Goal: Task Accomplishment & Management: Complete application form

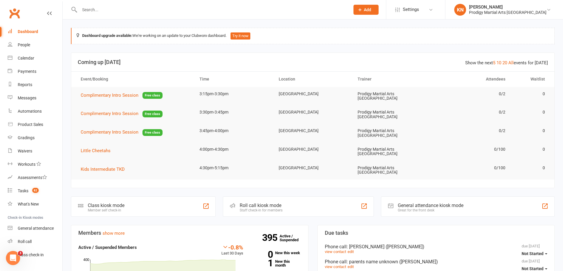
click at [378, 8] on button "Add" at bounding box center [365, 10] width 25 height 10
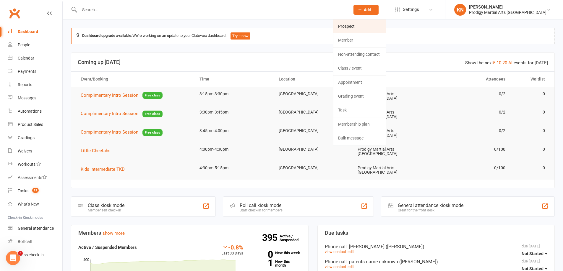
click at [386, 27] on link "Prospect" at bounding box center [359, 26] width 53 height 14
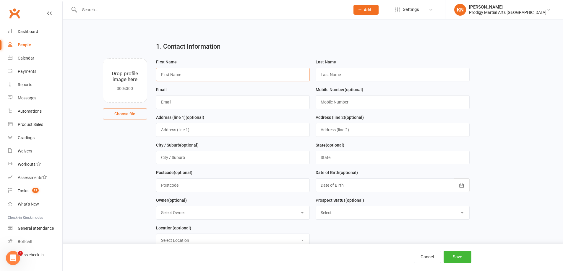
click at [188, 79] on input "text" at bounding box center [233, 75] width 154 height 14
type input "Mary"
click at [328, 70] on input "text" at bounding box center [392, 75] width 154 height 14
click at [336, 76] on input "(Ahmet,8)" at bounding box center [392, 75] width 154 height 14
type input "(Ahmet, 8)"
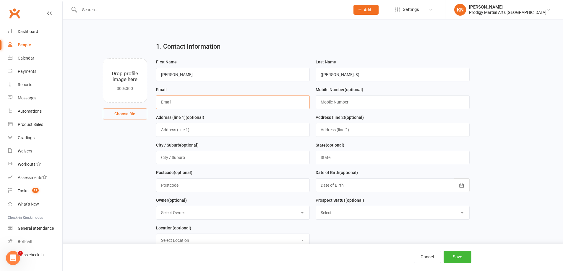
click at [233, 104] on input "text" at bounding box center [233, 102] width 154 height 14
click at [337, 102] on input "text" at bounding box center [392, 102] width 154 height 14
paste input "0430233310"
type input "0430233310"
click at [254, 109] on input "text" at bounding box center [233, 102] width 154 height 14
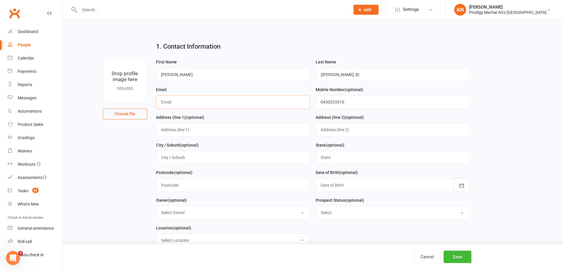
paste input "Meryem560@gmail.com"
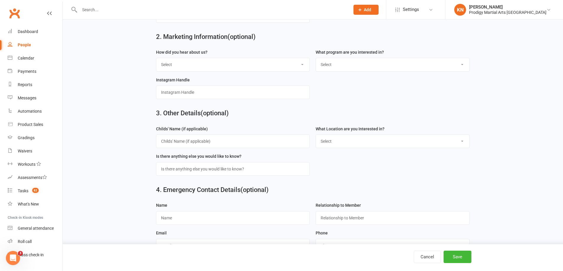
scroll to position [276, 0]
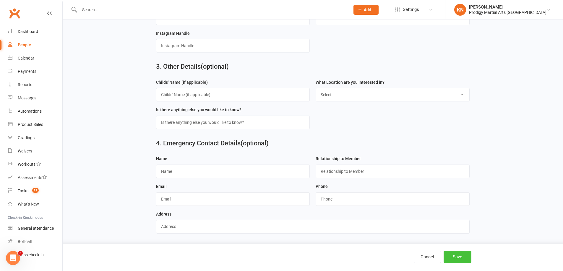
type input "Meryem560@gmail.com"
click at [450, 257] on button "Save" at bounding box center [457, 257] width 28 height 12
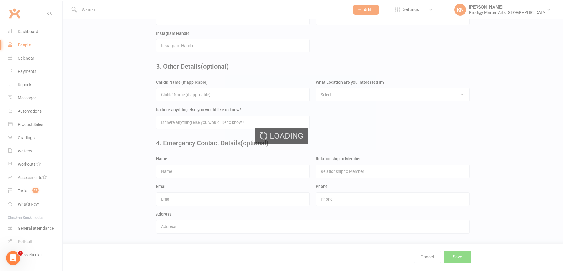
scroll to position [0, 0]
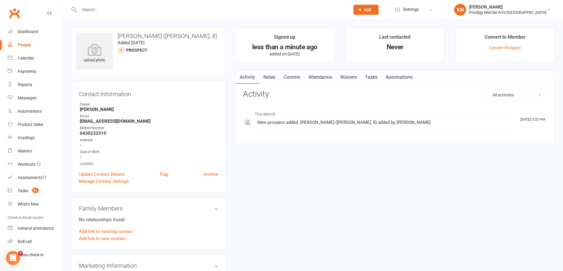
click at [17, 14] on link "Clubworx" at bounding box center [14, 13] width 15 height 15
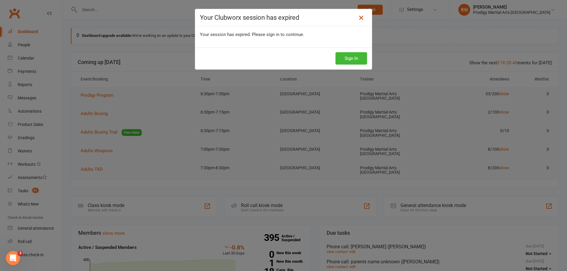
click at [361, 19] on icon at bounding box center [361, 17] width 7 height 7
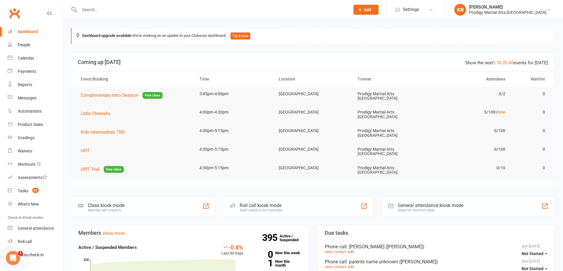
click at [123, 7] on input "text" at bounding box center [212, 10] width 268 height 8
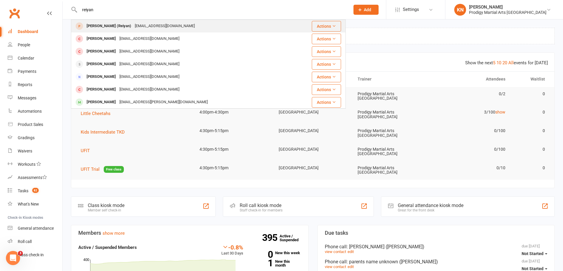
type input "reiyan"
click at [152, 23] on div "Sutneja86@gmail.com" at bounding box center [165, 26] width 64 height 9
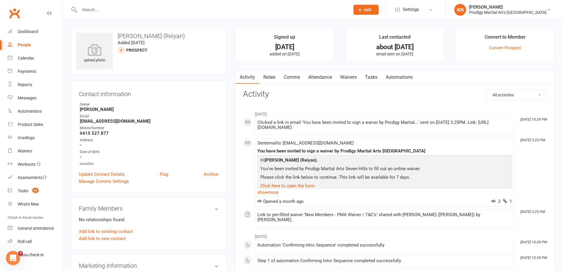
click at [126, 12] on input "text" at bounding box center [212, 10] width 268 height 8
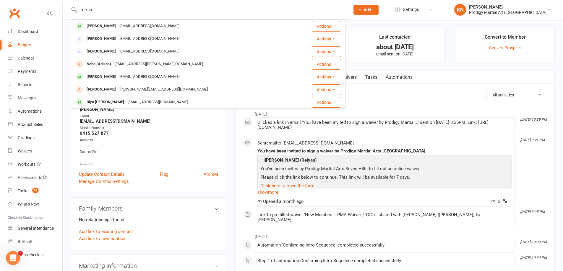
click at [99, 13] on input "niksh" at bounding box center [212, 10] width 268 height 8
click at [99, 12] on input "niksh" at bounding box center [212, 10] width 268 height 8
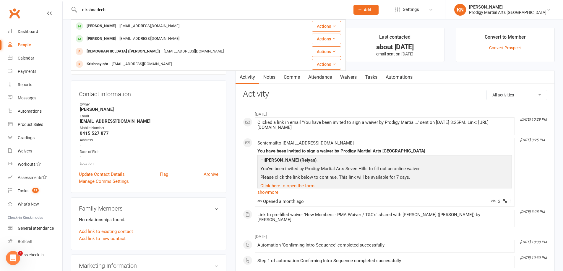
click at [97, 9] on input "nikshnadeeb" at bounding box center [212, 10] width 268 height 8
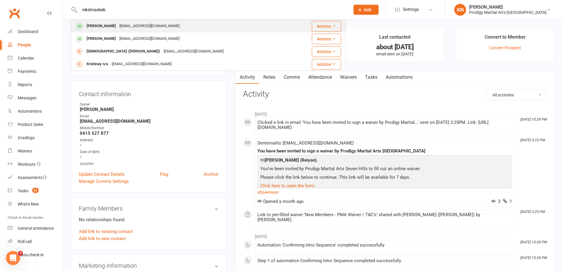
type input "nikshnadeeb"
click at [103, 25] on div "Nadeeb Rasanayagam" at bounding box center [101, 26] width 33 height 9
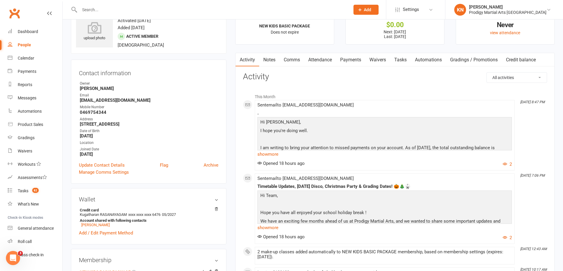
scroll to position [59, 0]
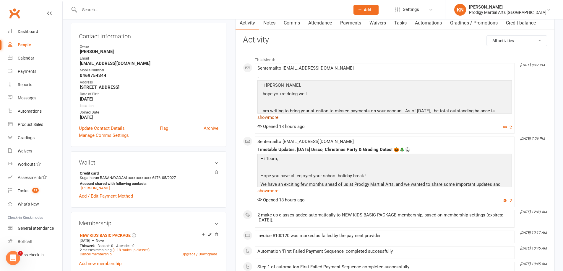
click at [273, 118] on link "show more" at bounding box center [384, 117] width 254 height 8
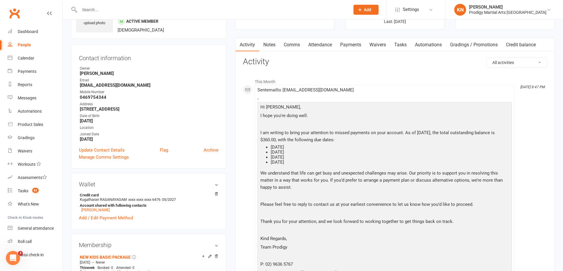
scroll to position [0, 0]
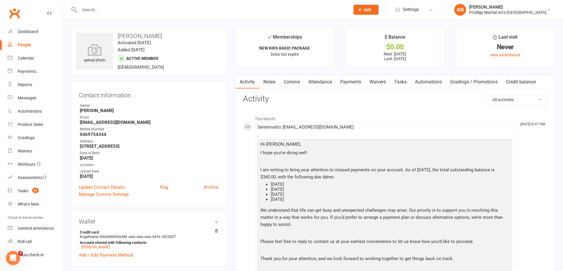
click at [341, 118] on li "This Month" at bounding box center [395, 117] width 304 height 9
click at [341, 125] on li "Oct 13, 8:47 PM Sent email to Kuki2454@gmail.com . Hi Kugatharan, I hope you're…" at bounding box center [385, 238] width 260 height 233
click at [350, 80] on link "Payments" at bounding box center [350, 82] width 29 height 14
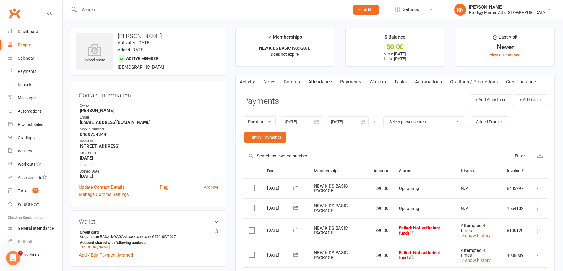
click at [330, 84] on link "Attendance" at bounding box center [320, 82] width 32 height 14
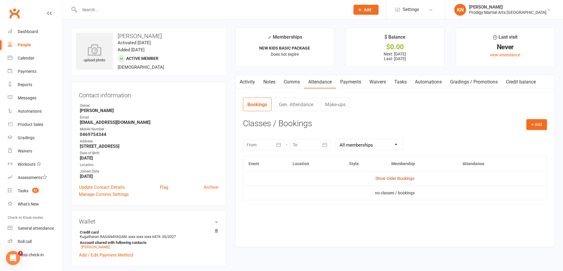
click at [384, 178] on link "Show Older Bookings" at bounding box center [394, 178] width 39 height 5
click at [404, 178] on link "Hide Older Bookings" at bounding box center [394, 178] width 37 height 5
click at [404, 178] on link "Show Older Bookings" at bounding box center [394, 178] width 39 height 5
click at [268, 146] on div at bounding box center [263, 145] width 41 height 11
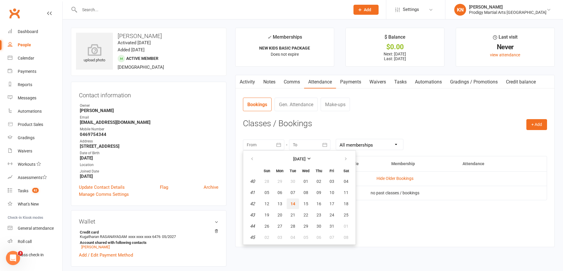
click at [294, 203] on span "14" at bounding box center [292, 204] width 5 height 5
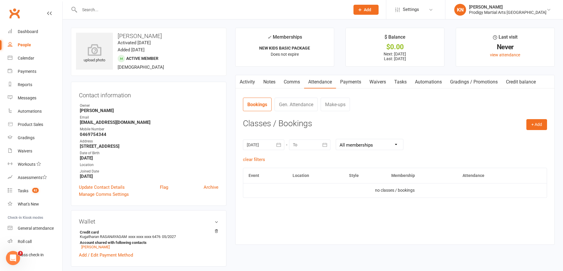
click at [265, 144] on div at bounding box center [263, 145] width 41 height 11
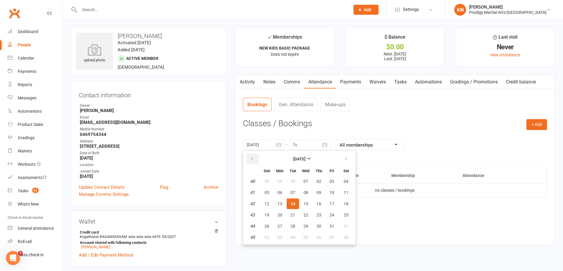
click at [254, 160] on button "button" at bounding box center [252, 159] width 13 height 11
click at [281, 180] on span "01" at bounding box center [279, 181] width 5 height 5
type input "01 Sep 2025"
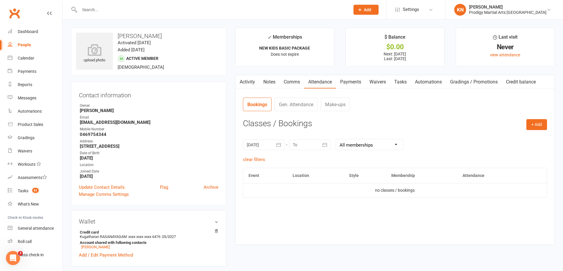
click at [248, 84] on link "Activity" at bounding box center [247, 82] width 24 height 14
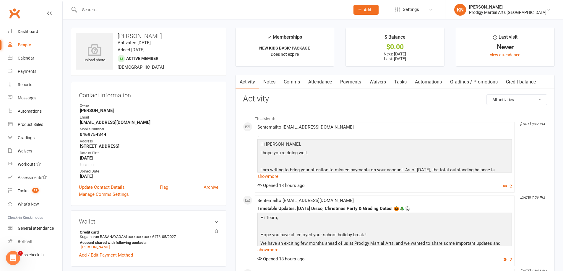
click at [112, 15] on div at bounding box center [208, 9] width 275 height 19
click at [112, 9] on input "text" at bounding box center [212, 10] width 268 height 8
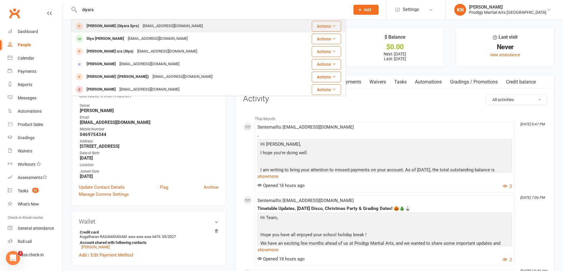
type input "diyara"
click at [141, 25] on div "shellenaj@icloud.com" at bounding box center [173, 26] width 64 height 9
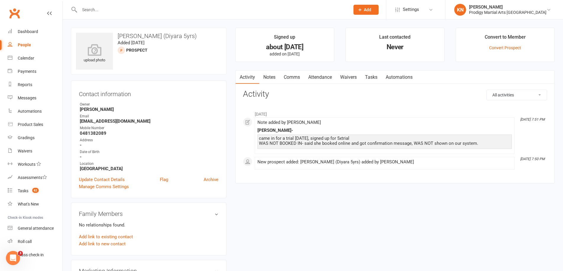
click at [113, 9] on input "text" at bounding box center [212, 10] width 268 height 8
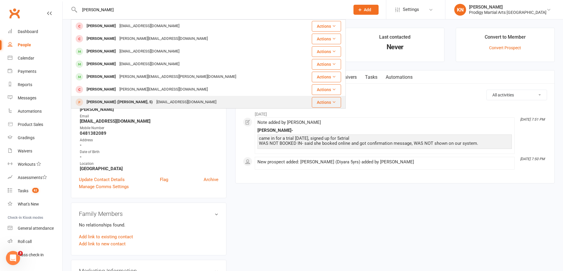
type input "oliver"
click at [157, 99] on div "dannytran.mg93@gmail.com" at bounding box center [186, 102] width 64 height 9
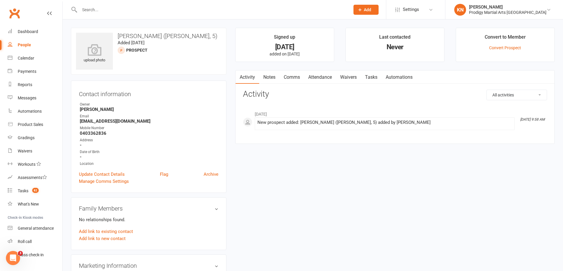
click at [92, 13] on input "text" at bounding box center [212, 10] width 268 height 8
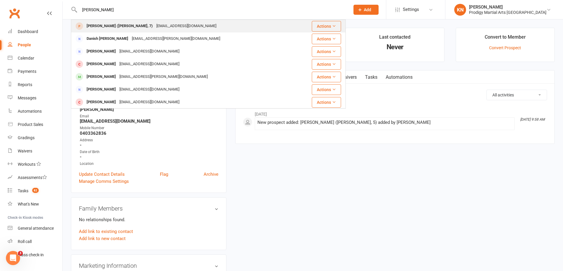
type input "danvir"
click at [121, 22] on div "Maninder Garrido (Danvir, 7)" at bounding box center [120, 26] width 70 height 9
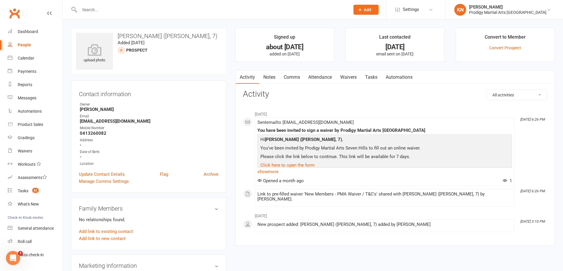
click at [270, 79] on link "Notes" at bounding box center [269, 78] width 20 height 14
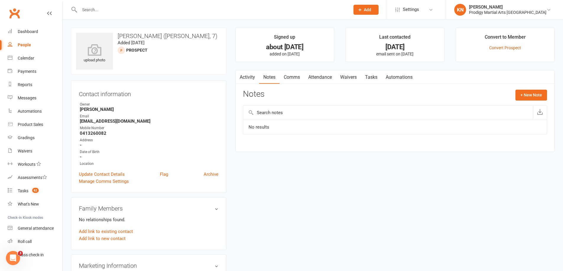
click at [319, 79] on link "Attendance" at bounding box center [320, 78] width 32 height 14
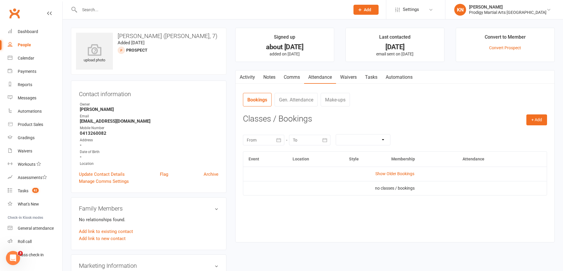
click at [246, 80] on link "Activity" at bounding box center [247, 78] width 24 height 14
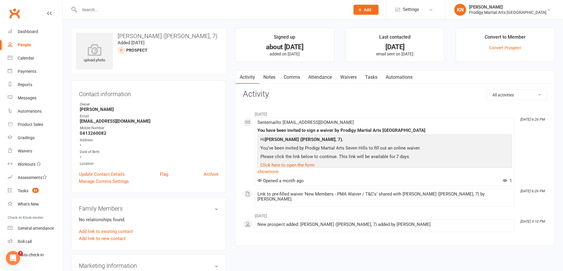
drag, startPoint x: 138, startPoint y: 7, endPoint x: 138, endPoint y: 11, distance: 3.8
click at [139, 7] on input "text" at bounding box center [212, 10] width 268 height 8
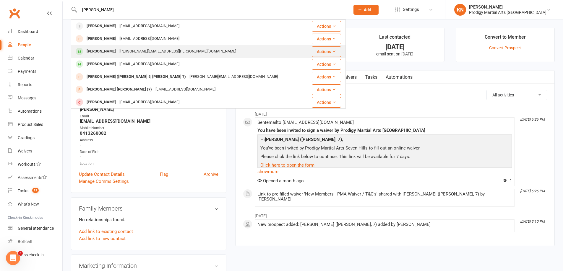
type input "brendan"
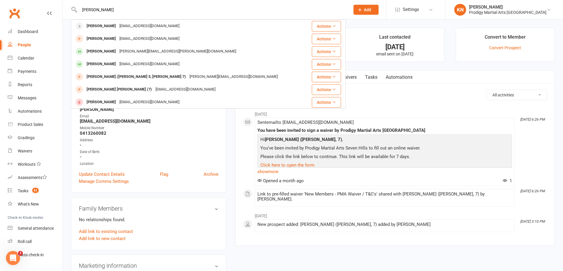
click at [118, 48] on div "genevieve.eadie@gmail.com" at bounding box center [178, 51] width 120 height 9
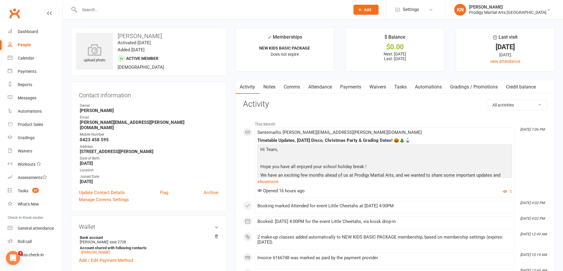
click at [141, 11] on input "text" at bounding box center [212, 10] width 268 height 8
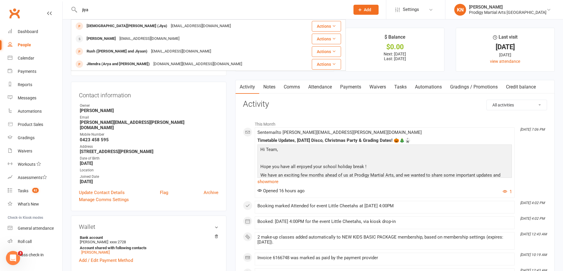
type input "jiya"
click at [71, 77] on contact-information "upload photo Brendan Eadie Activated 8 September, 2025 Added 8 September, 2025 …" at bounding box center [148, 120] width 155 height 184
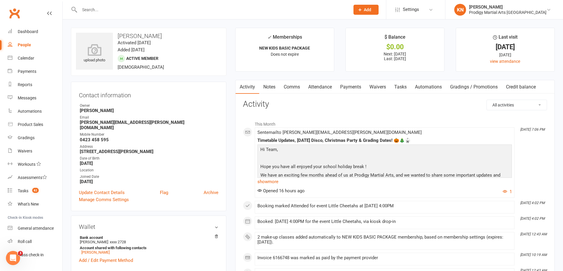
drag, startPoint x: 118, startPoint y: 3, endPoint x: 118, endPoint y: 12, distance: 8.3
click at [118, 5] on div at bounding box center [208, 9] width 275 height 19
click at [119, 12] on input "text" at bounding box center [212, 10] width 268 height 8
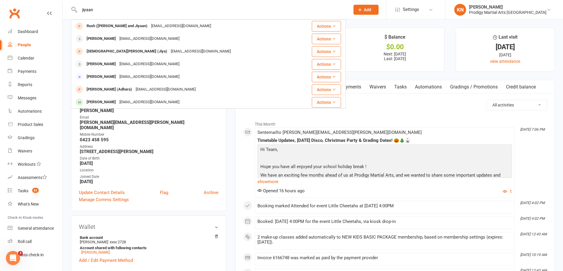
type input "jiyaan"
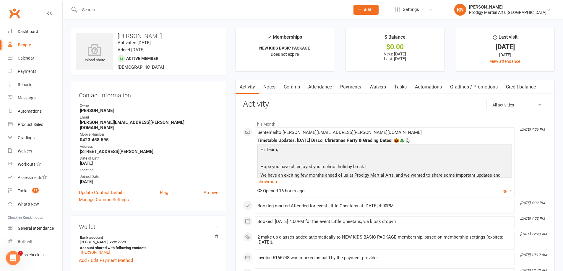
click at [142, 6] on input "text" at bounding box center [212, 10] width 268 height 8
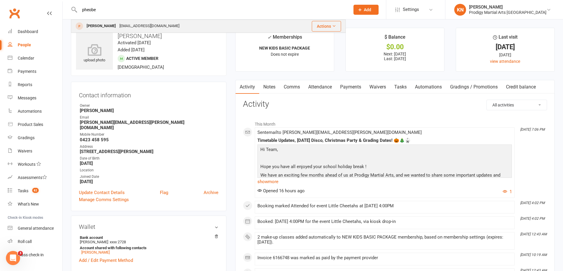
type input "pheobe"
click at [111, 29] on div "Phoebe Valent" at bounding box center [101, 26] width 33 height 9
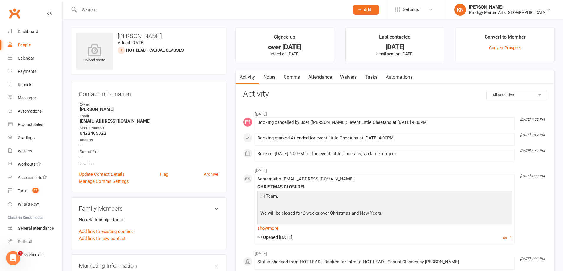
click at [145, 12] on input "text" at bounding box center [212, 10] width 268 height 8
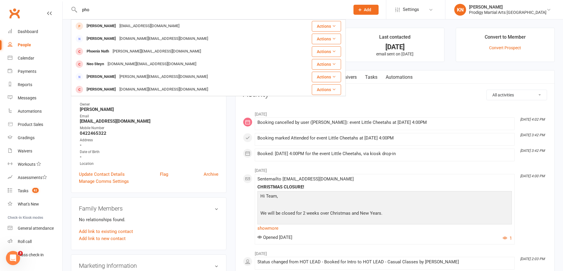
type input "pho"
click at [495, 2] on li "KN Kiara Naik Prodigy Martial Arts Seven Hills Signed in as: Prodigy Martial Ar…" at bounding box center [504, 9] width 118 height 19
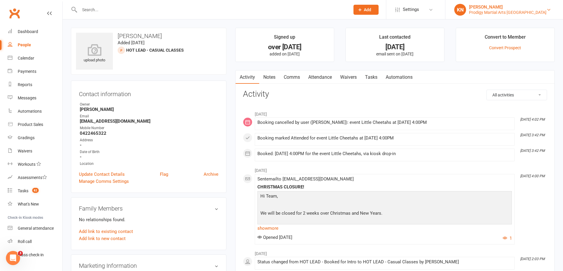
click at [524, 8] on div "Kiara Naik Prodigy Martial Arts Seven Hills" at bounding box center [507, 9] width 77 height 11
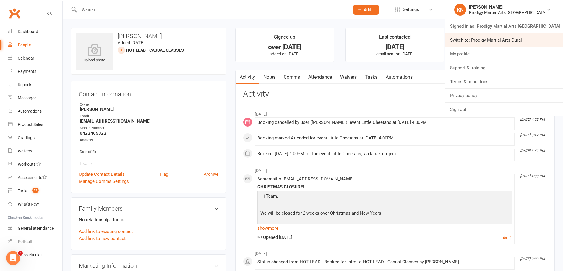
click at [539, 37] on link "Switch to: Prodigy Martial Arts Dural" at bounding box center [504, 40] width 118 height 14
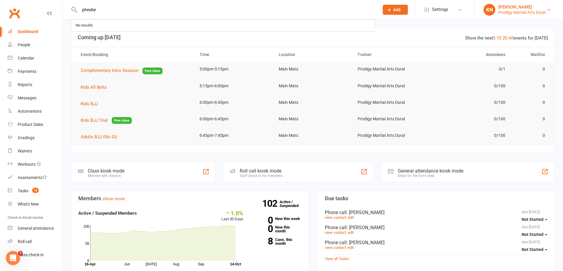
type input "pheobe"
click at [526, 4] on link "KN Kiara Naik Prodigy Martial Arts Dural" at bounding box center [518, 10] width 71 height 12
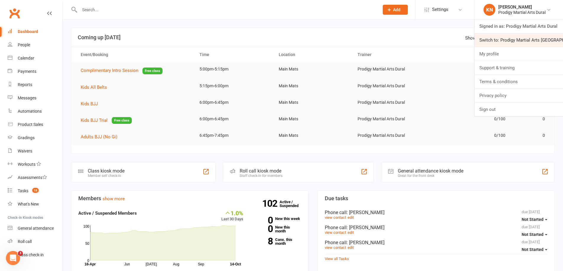
click at [532, 41] on link "Switch to: Prodigy Martial Arts Seven Hills" at bounding box center [518, 40] width 88 height 14
